Goal: Information Seeking & Learning: Learn about a topic

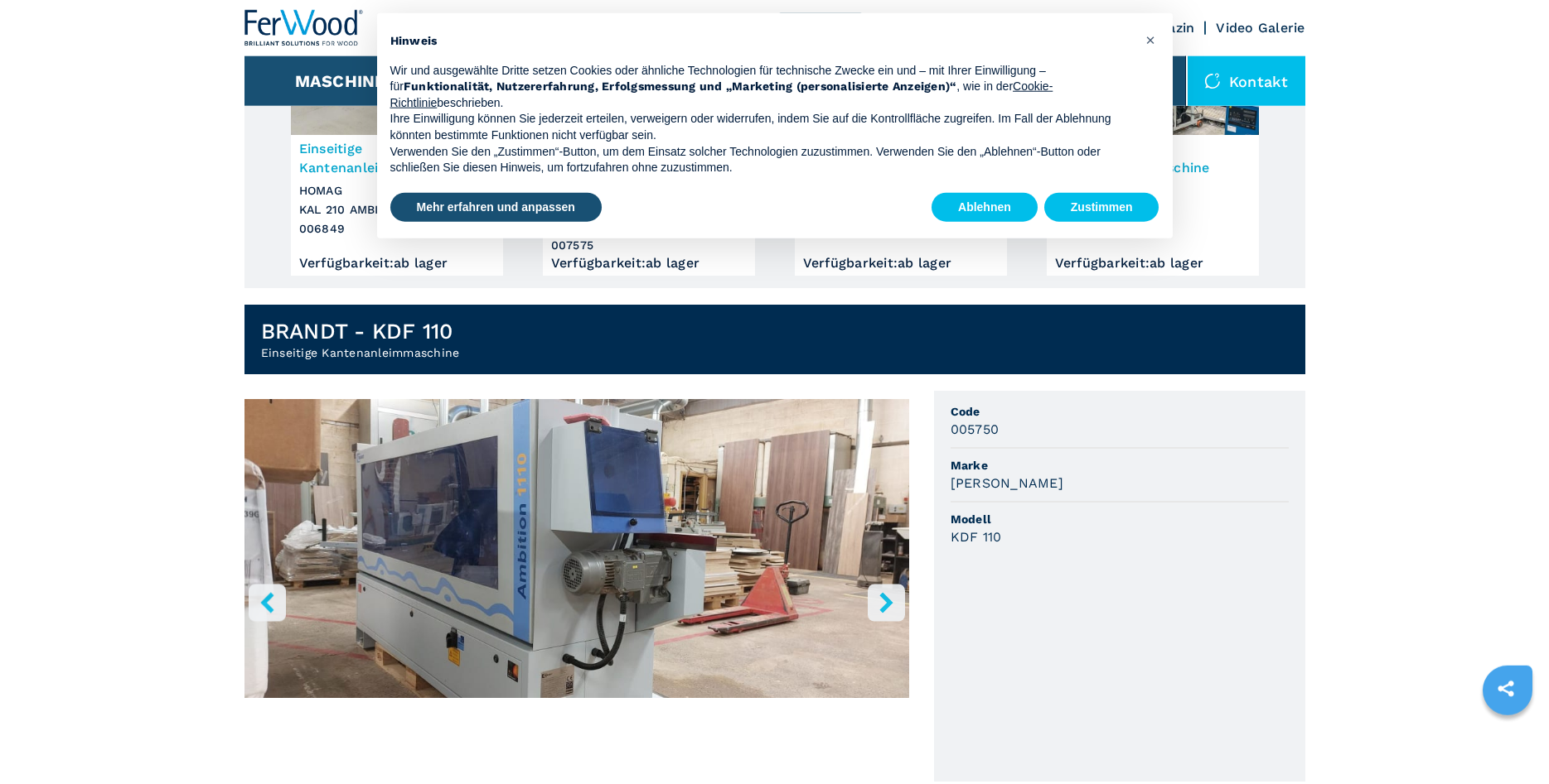
scroll to position [253, 0]
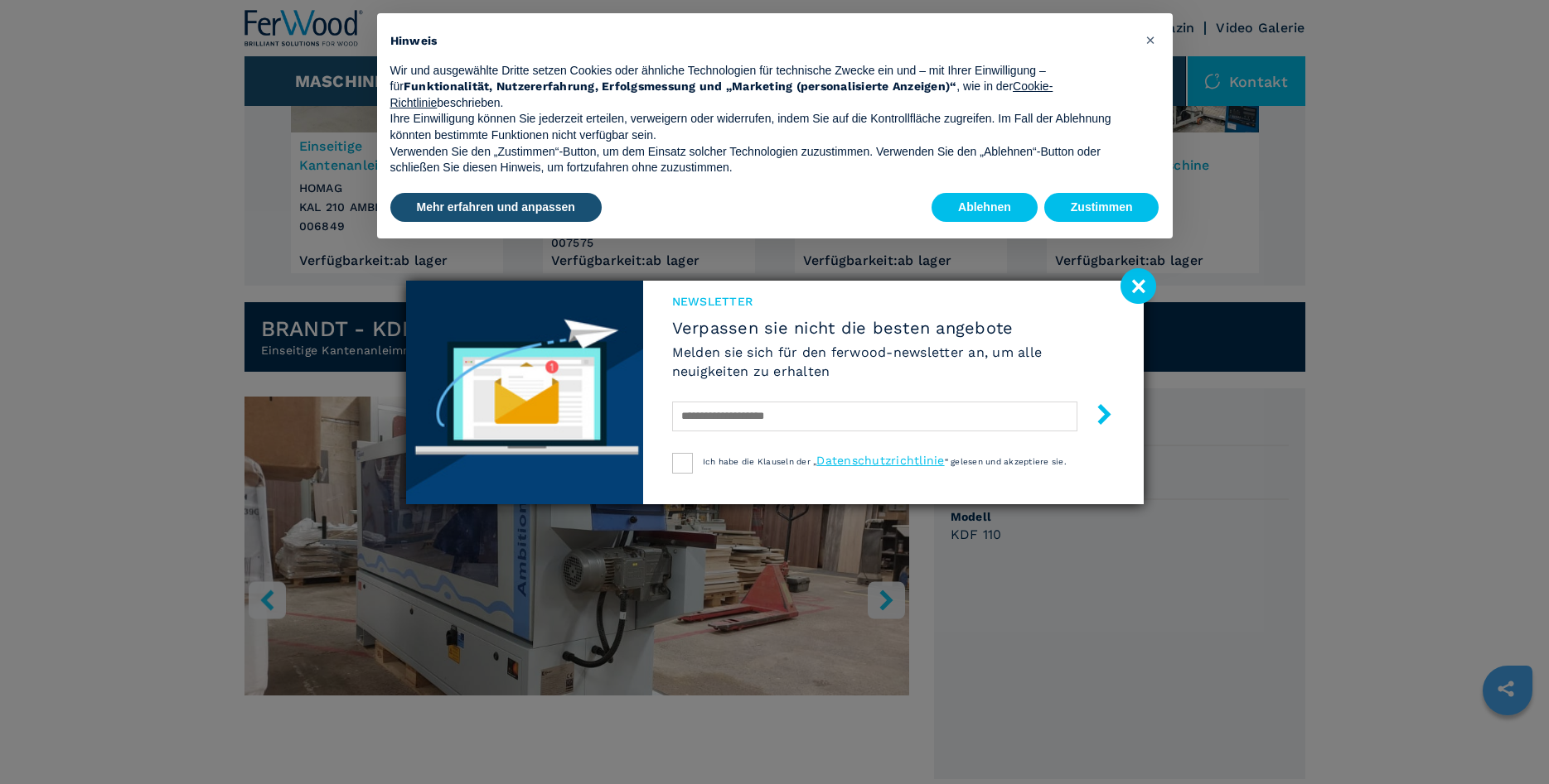
click at [1114, 182] on div "Hinweis Wir und ausgewählte Dritte setzen Cookies oder ähnliche Technologien fü…" at bounding box center [774, 102] width 795 height 176
click at [1117, 207] on button "Zustimmen" at bounding box center [1101, 208] width 115 height 30
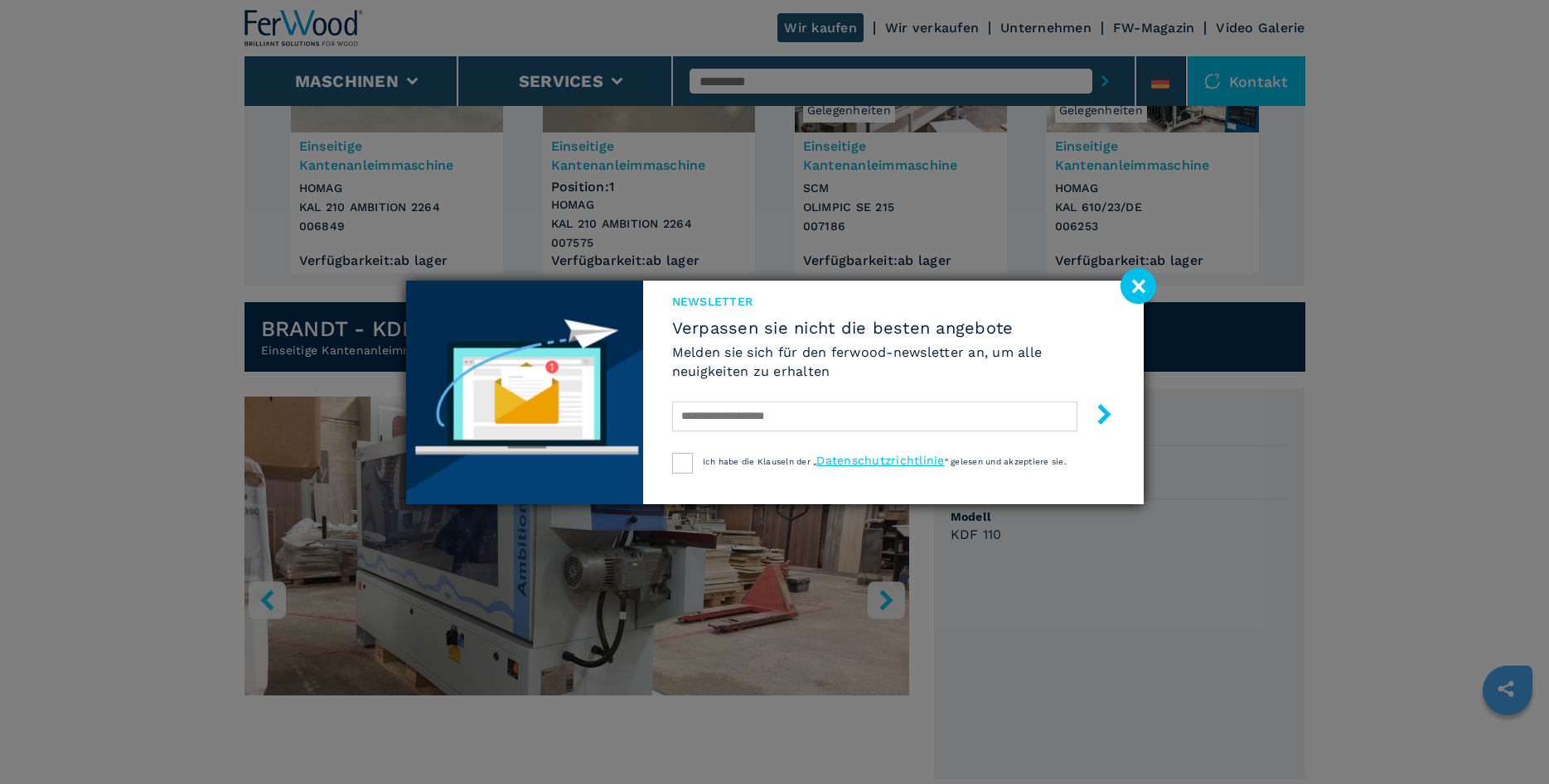
click at [1146, 286] on image at bounding box center [1138, 286] width 35 height 35
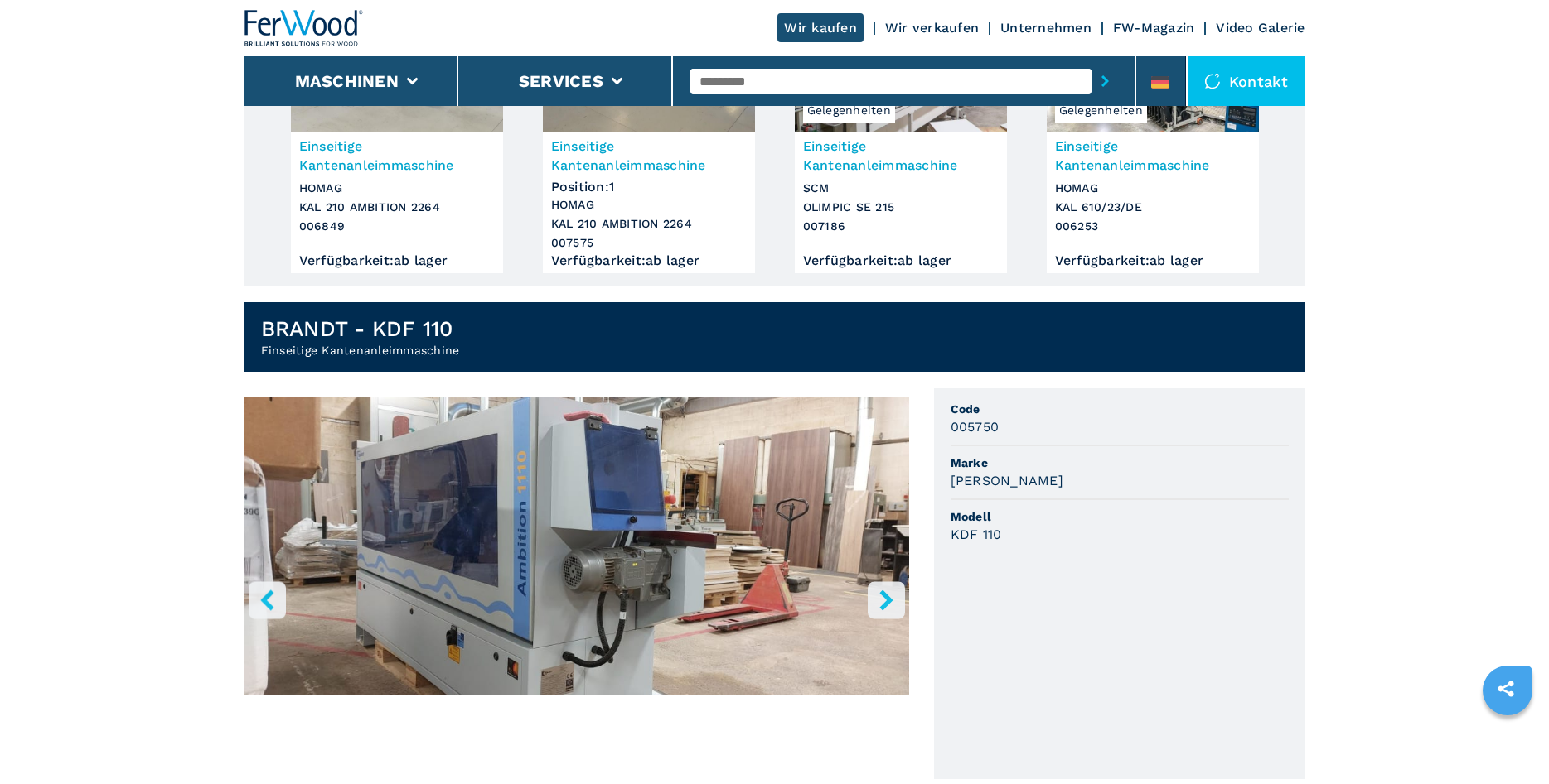
click at [896, 593] on icon "right-button" at bounding box center [886, 600] width 21 height 21
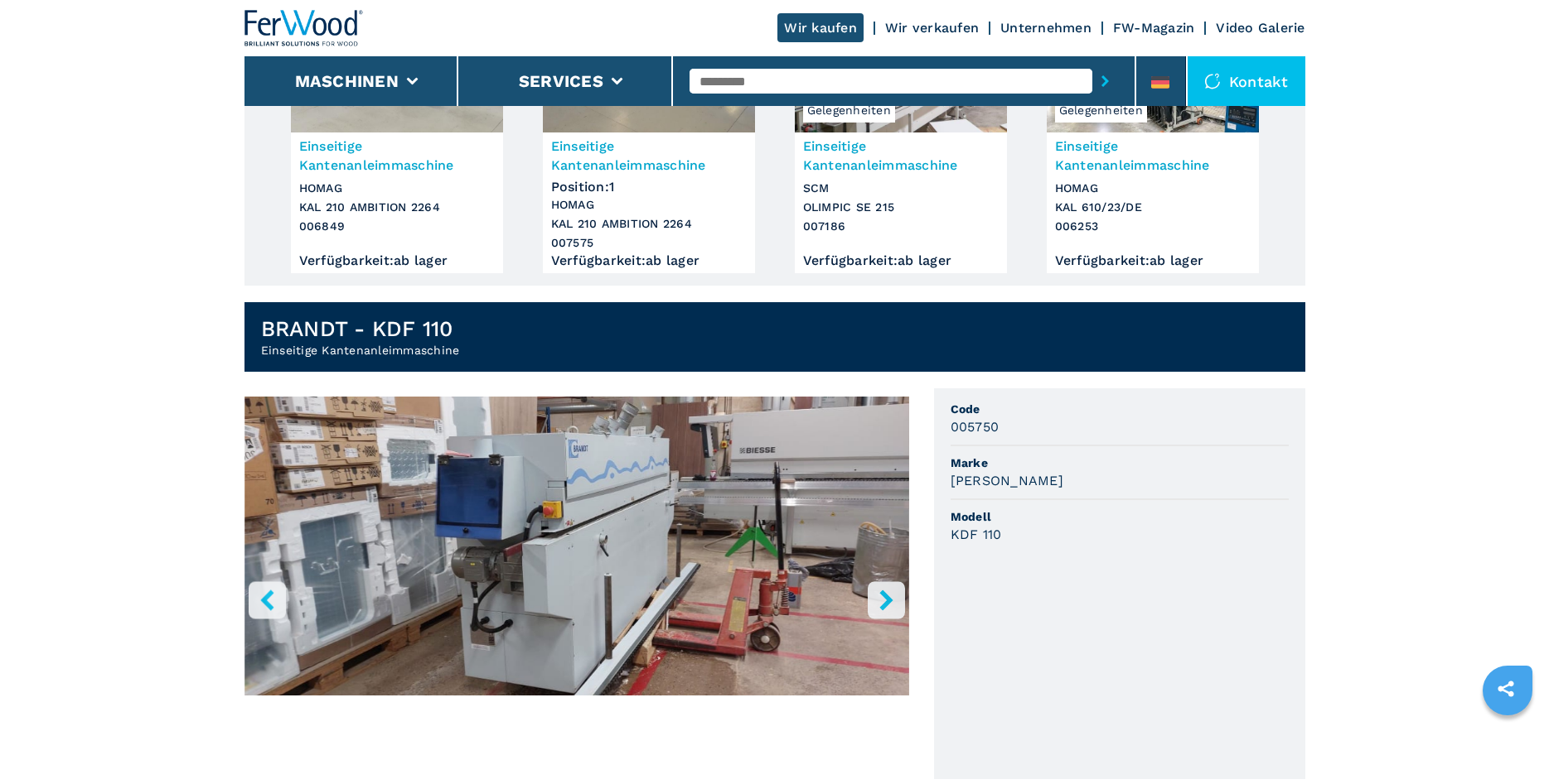
click at [900, 588] on button "right-button" at bounding box center [886, 600] width 37 height 37
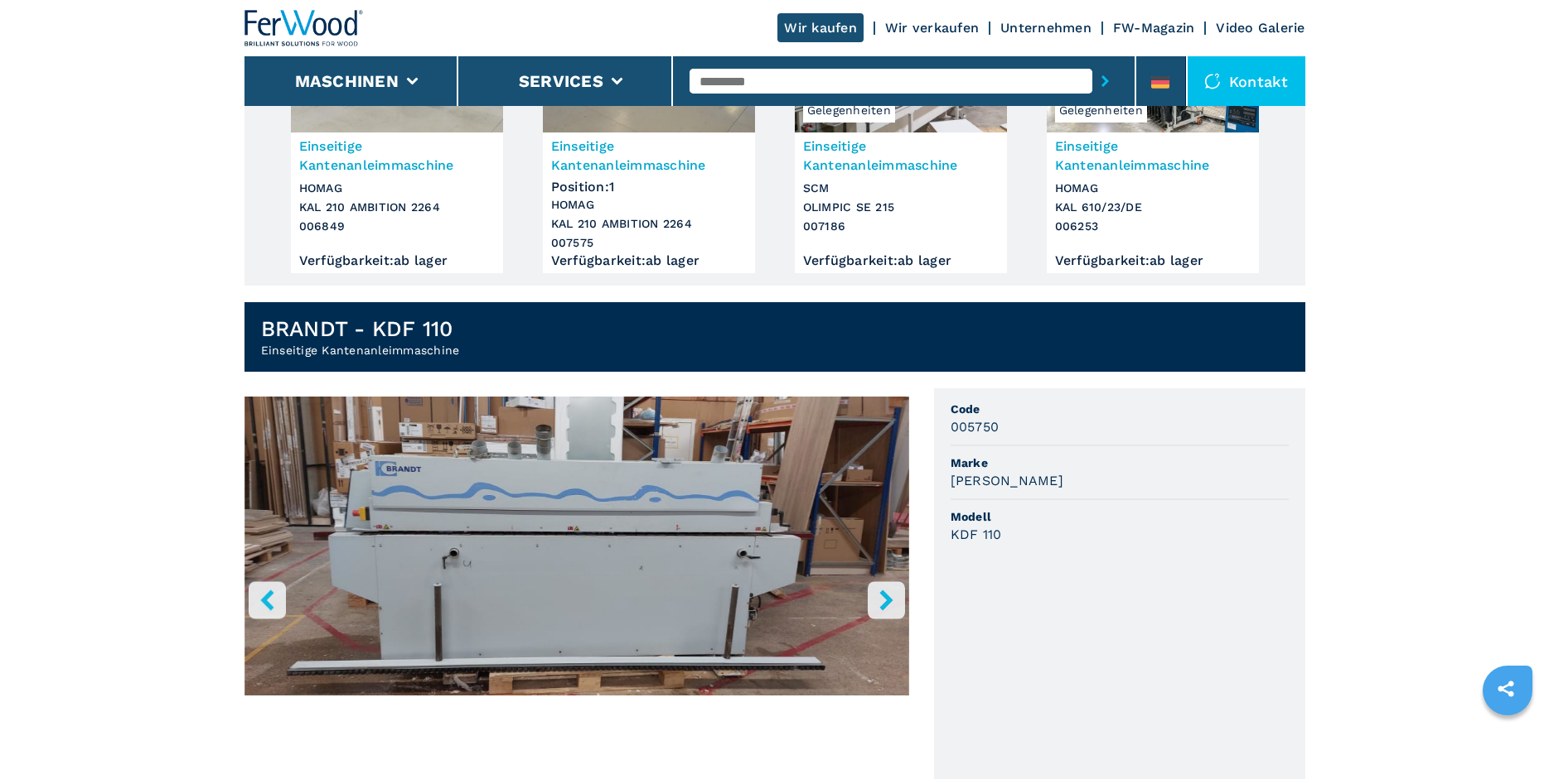
click at [900, 588] on button "right-button" at bounding box center [886, 600] width 37 height 37
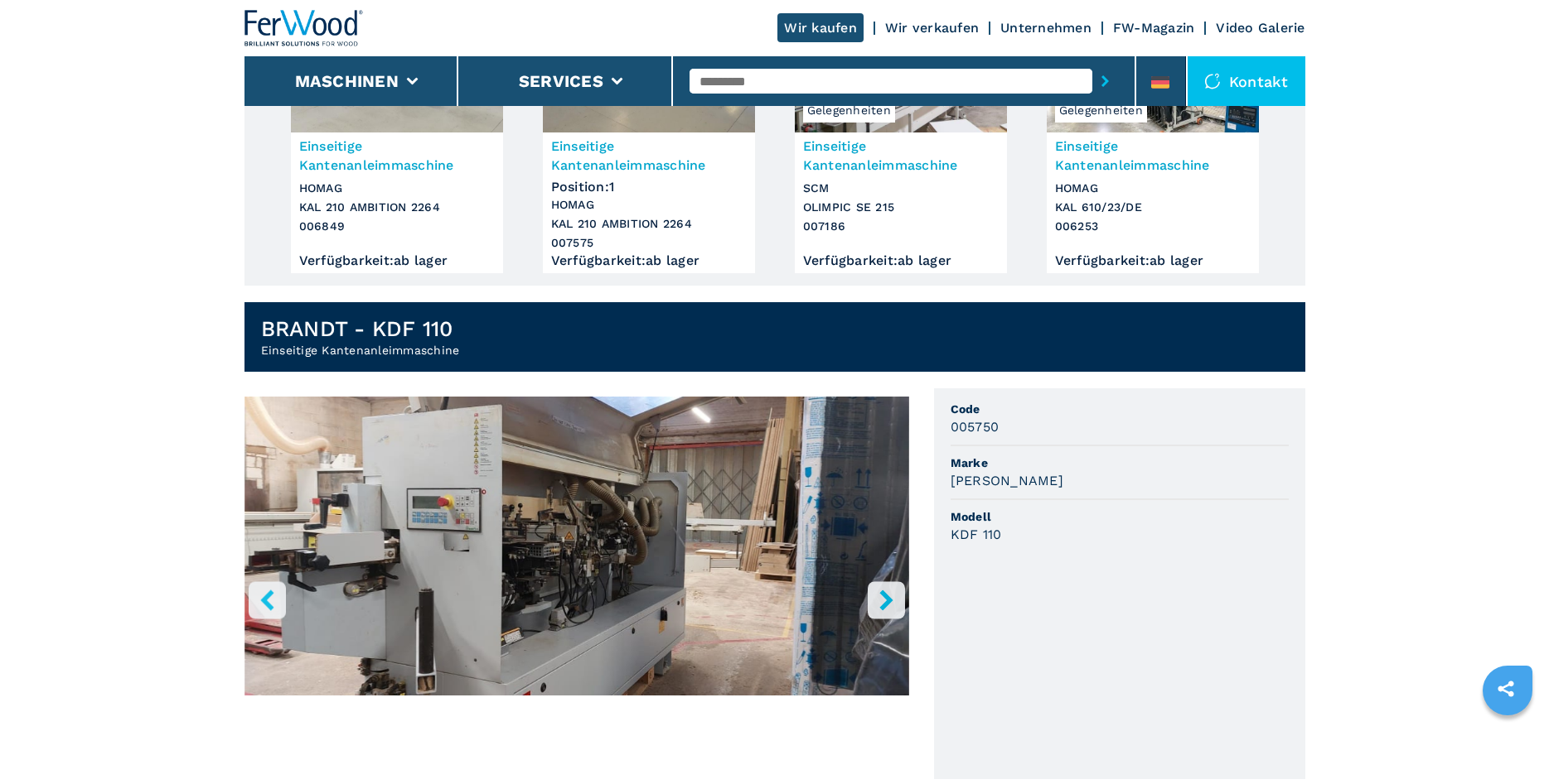
click at [900, 588] on button "right-button" at bounding box center [886, 600] width 37 height 37
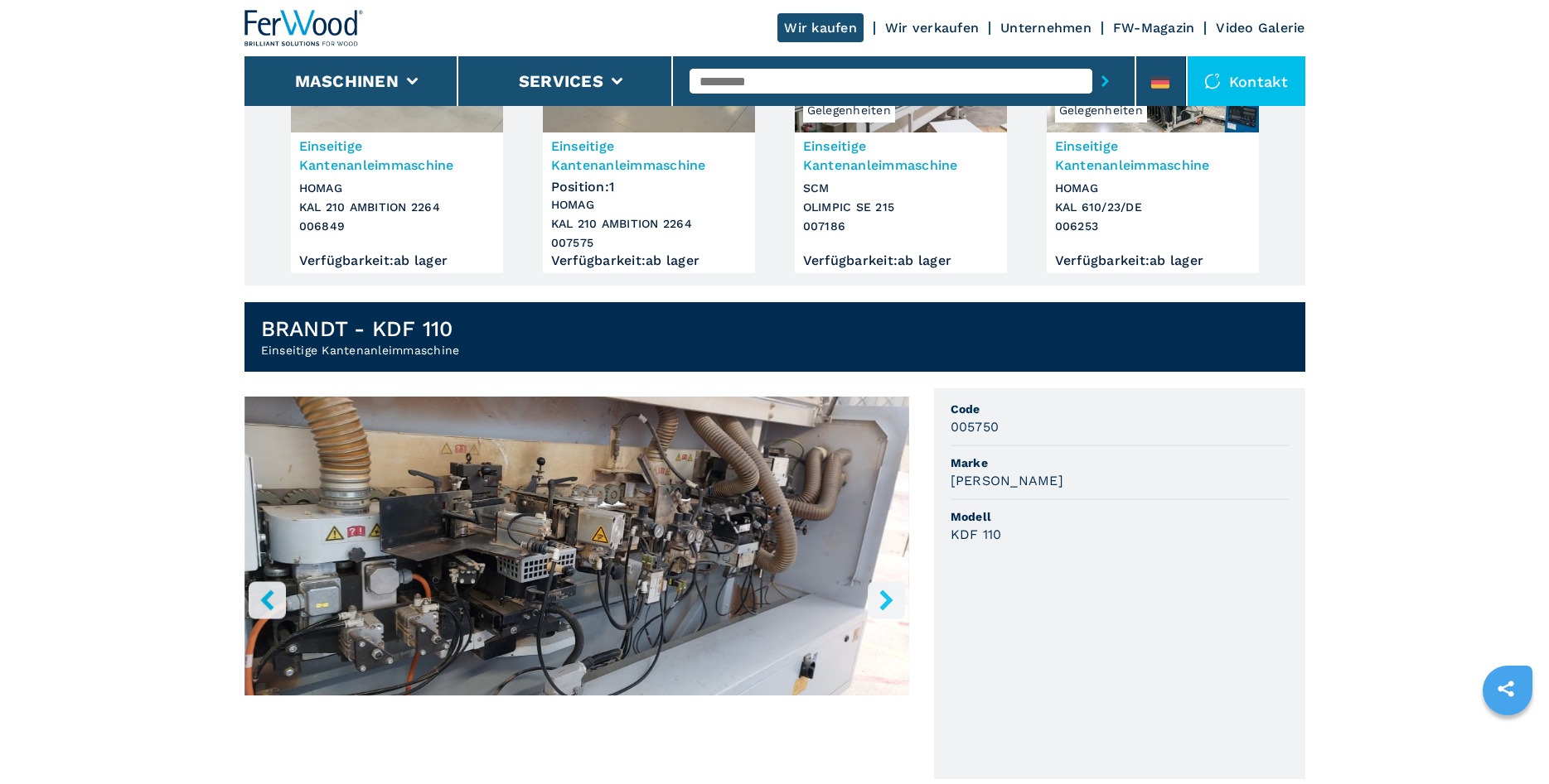
click at [899, 589] on button "right-button" at bounding box center [886, 600] width 37 height 37
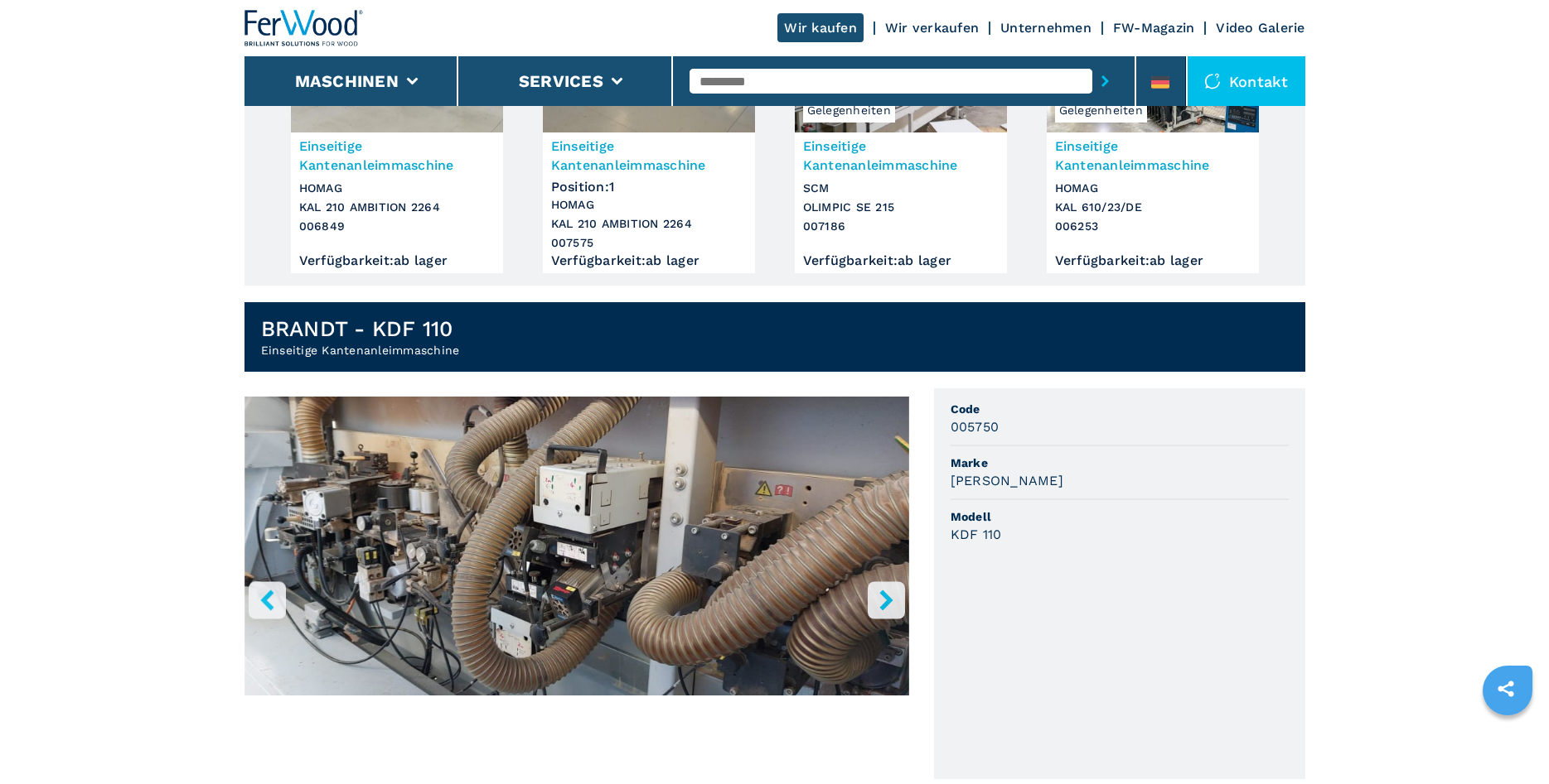
click at [899, 589] on button "right-button" at bounding box center [886, 600] width 37 height 37
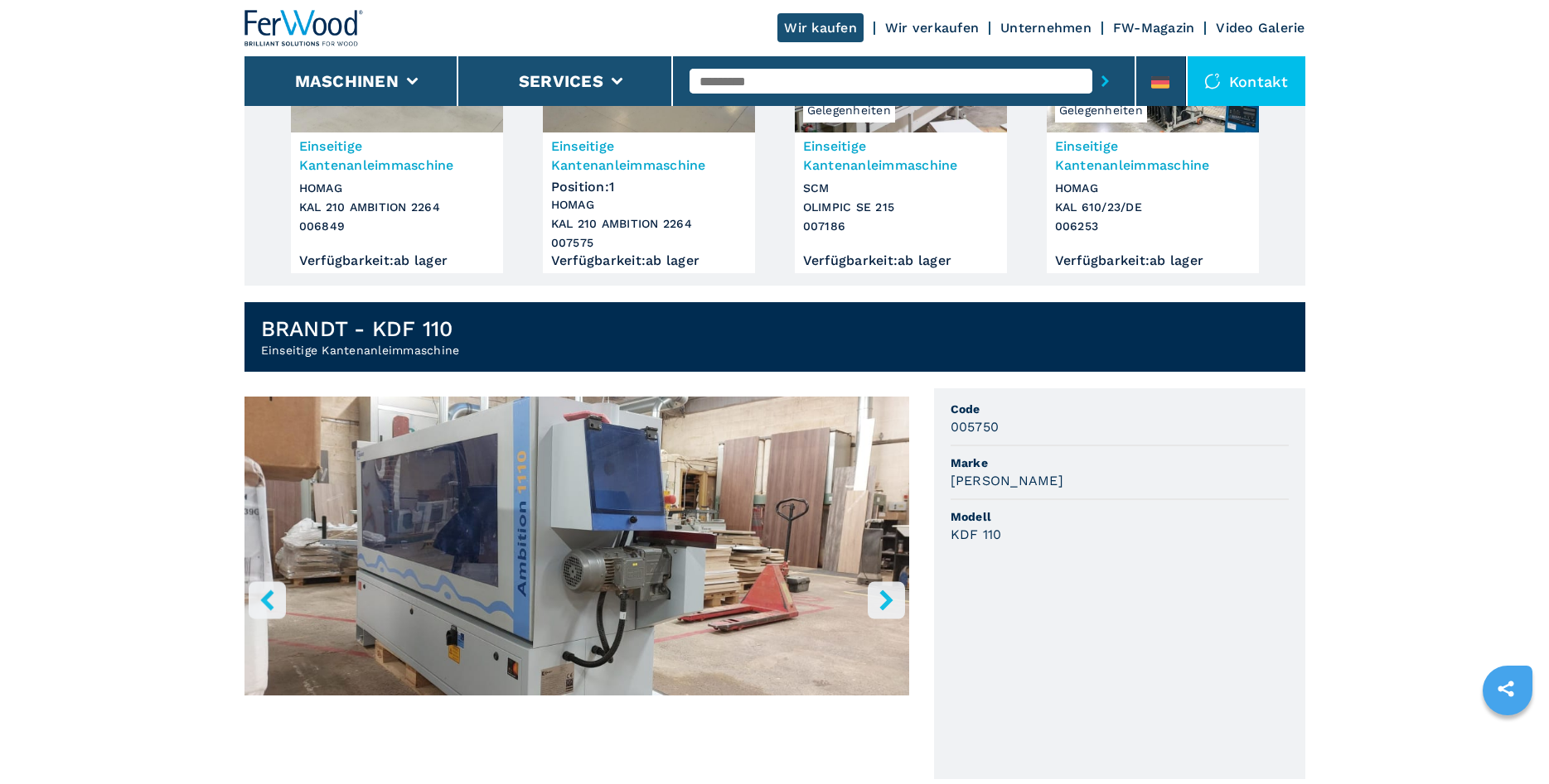
click at [899, 589] on button "right-button" at bounding box center [886, 600] width 37 height 37
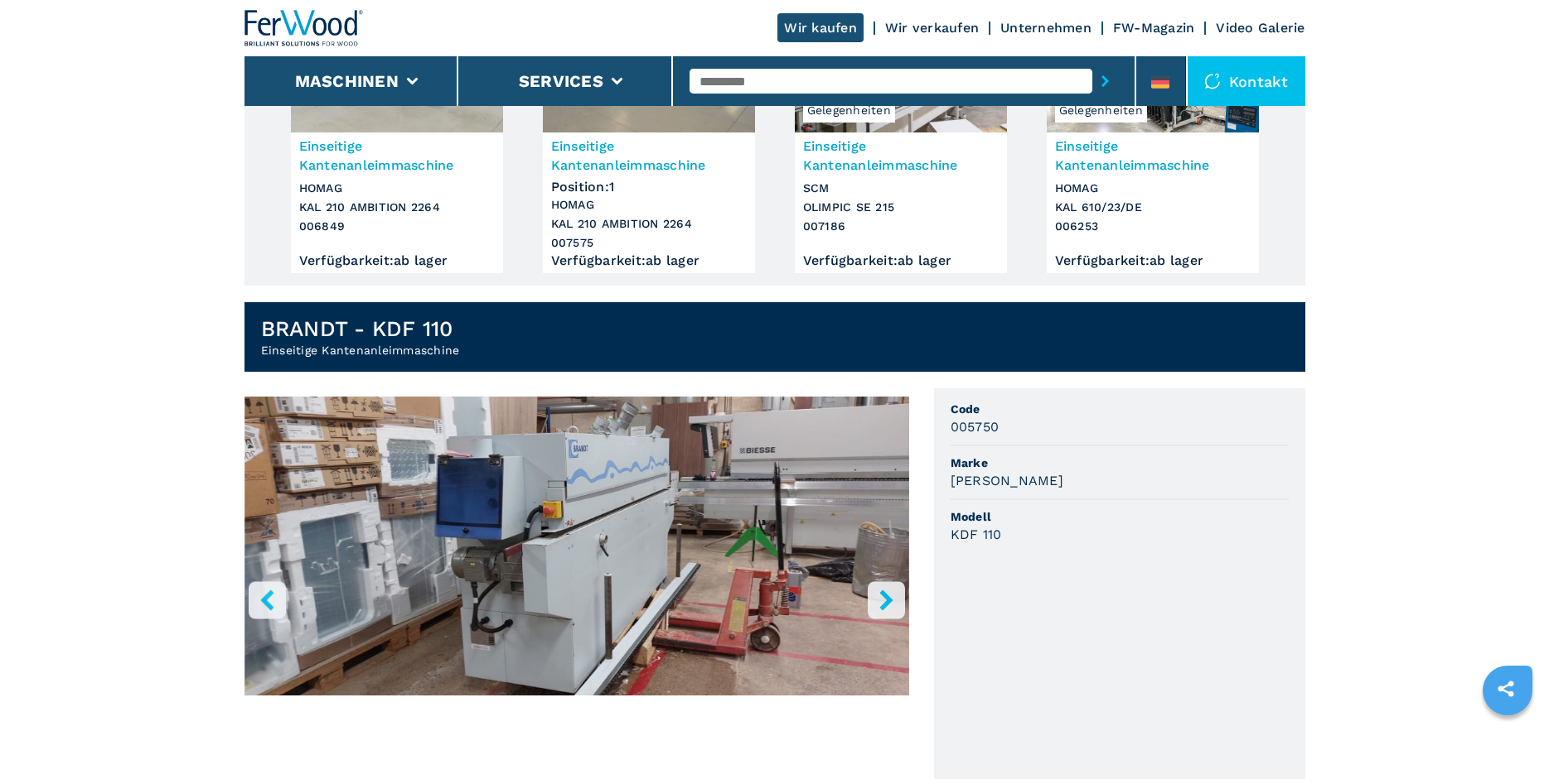
click at [899, 589] on button "right-button" at bounding box center [886, 600] width 37 height 37
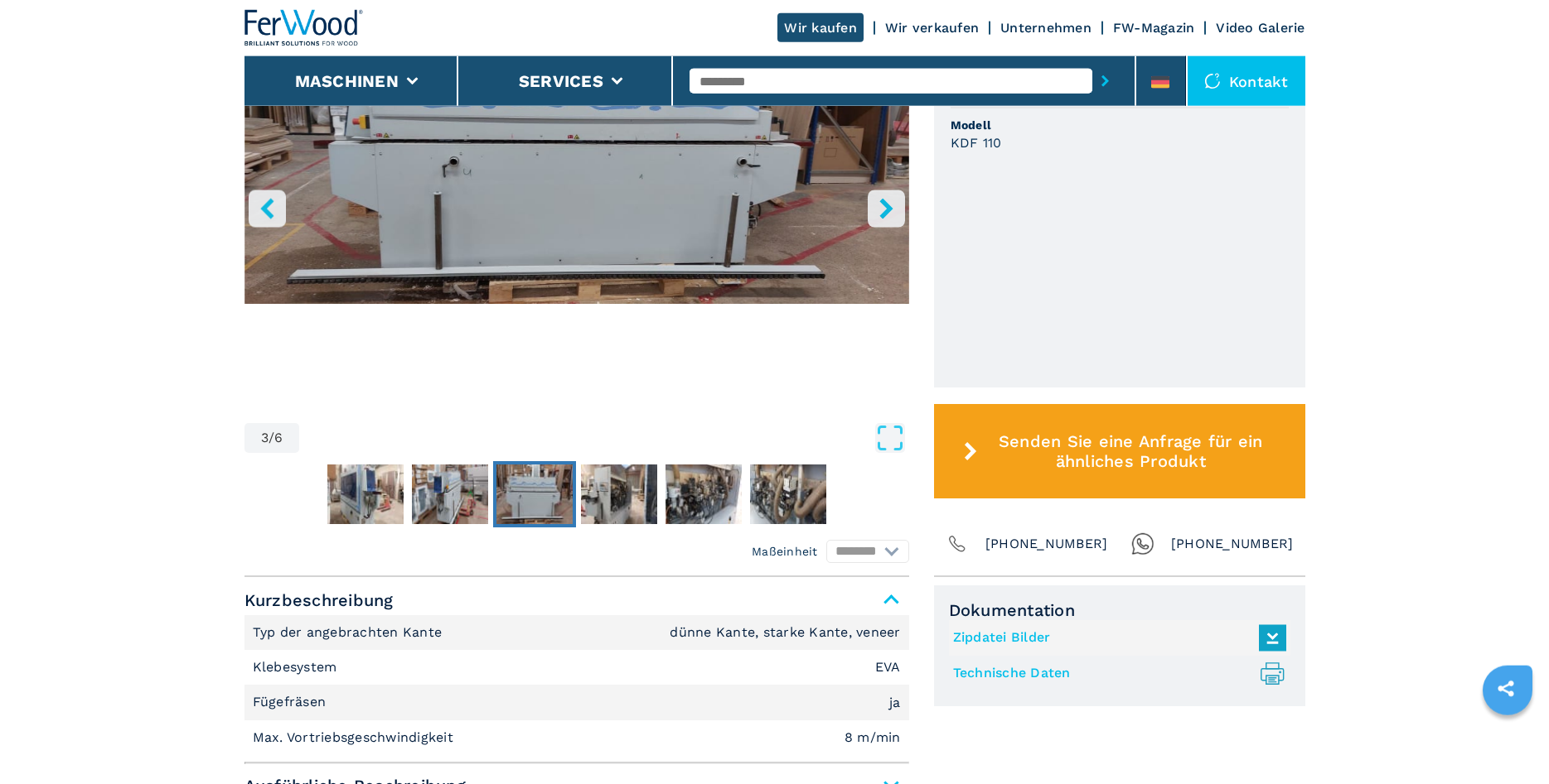
scroll to position [676, 0]
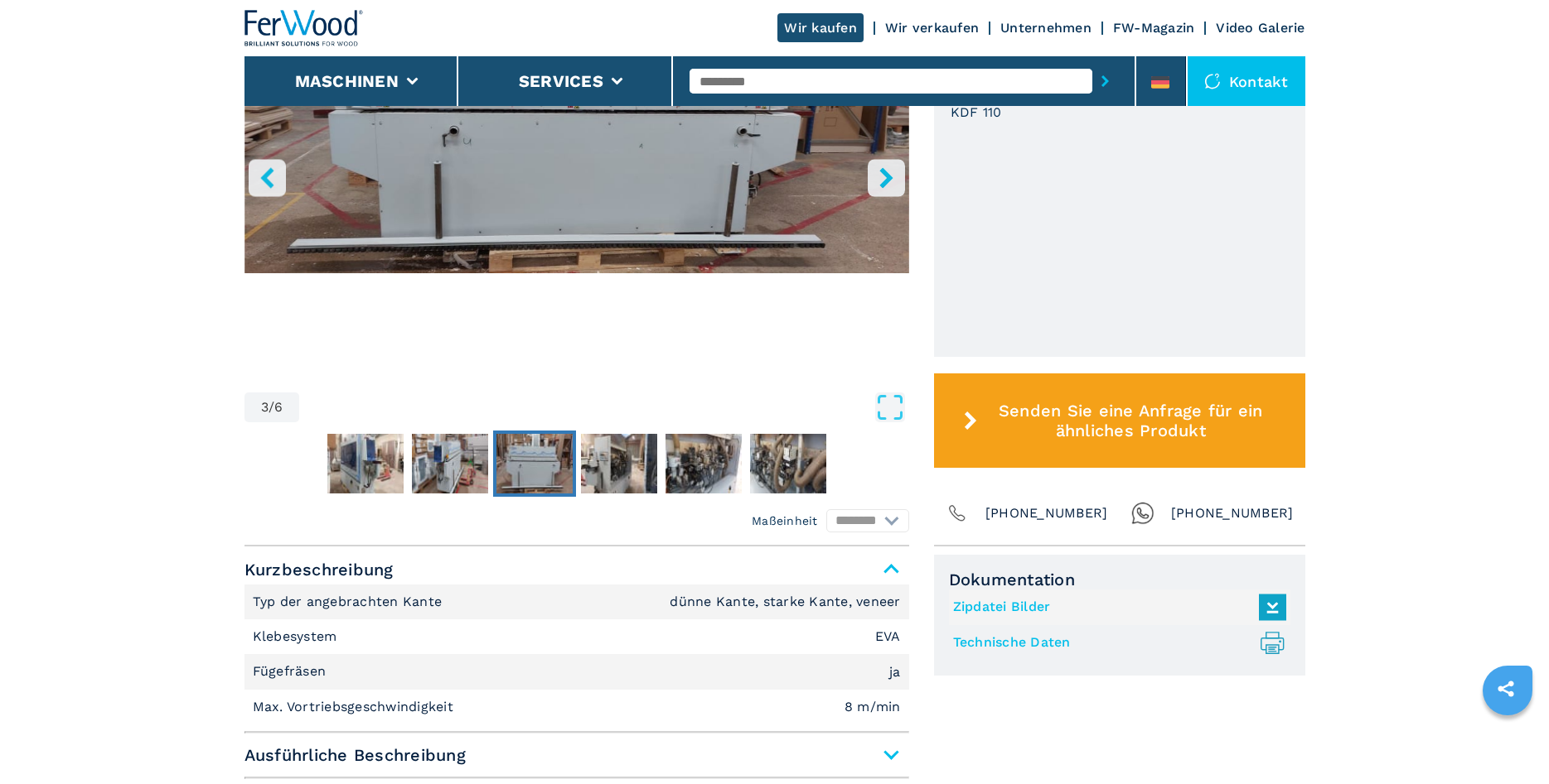
click at [1033, 632] on link "Technische Daten .prefix__st0{stroke-linecap:round;stroke-linejoin:round}.prefi…" at bounding box center [1116, 643] width 325 height 27
